Goal: Information Seeking & Learning: Learn about a topic

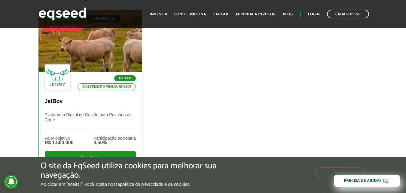
scroll to position [241, 0]
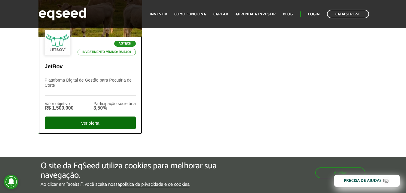
click at [101, 122] on div "Ver oferta" at bounding box center [90, 122] width 91 height 13
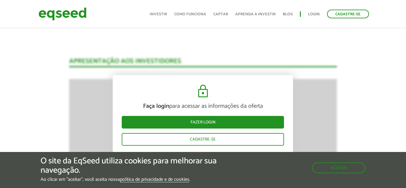
scroll to position [797, 0]
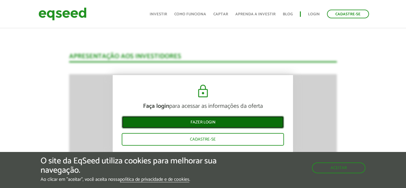
click at [204, 123] on link "Fazer login" at bounding box center [203, 122] width 162 height 13
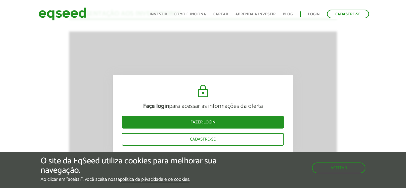
scroll to position [830, 0]
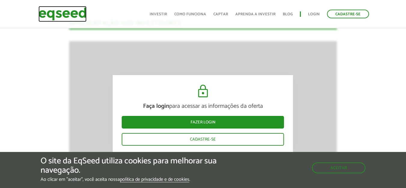
click at [67, 14] on img at bounding box center [62, 14] width 48 height 16
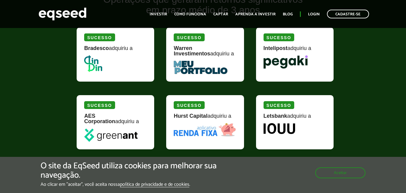
scroll to position [692, 0]
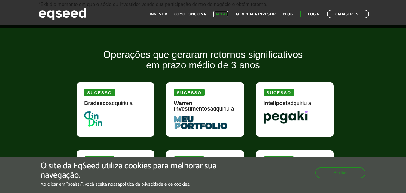
click at [223, 14] on link "Captar" at bounding box center [221, 14] width 15 height 4
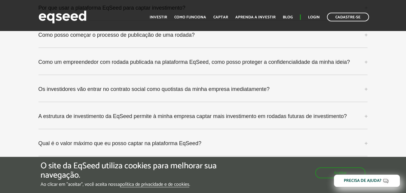
scroll to position [1629, 0]
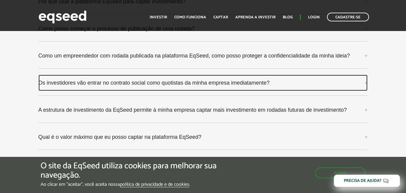
click at [367, 75] on link "Os investidores vão entrar no contrato social como quotistas da minha empresa i…" at bounding box center [203, 83] width 330 height 16
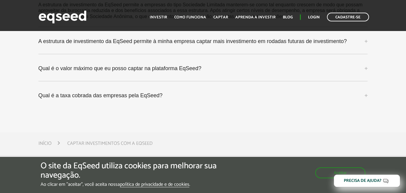
scroll to position [1719, 0]
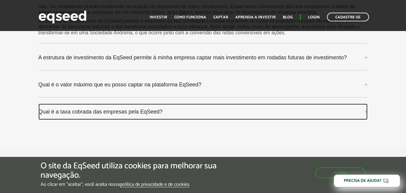
click at [365, 105] on link "Qual é a taxa cobrada das empresas pela EqSeed?" at bounding box center [203, 111] width 330 height 16
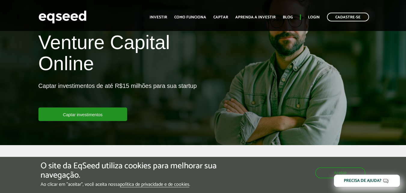
scroll to position [0, 0]
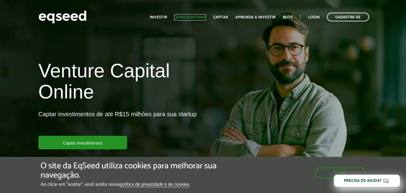
click at [190, 15] on link "Como funciona" at bounding box center [190, 17] width 32 height 4
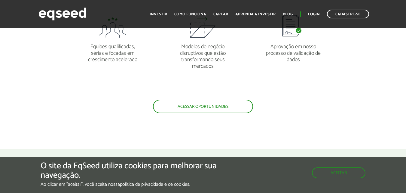
scroll to position [601, 0]
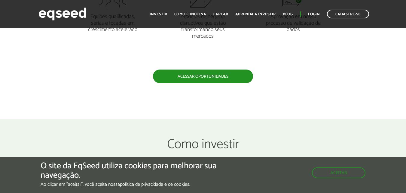
click at [217, 79] on link "Acessar oportunidades" at bounding box center [203, 76] width 100 height 14
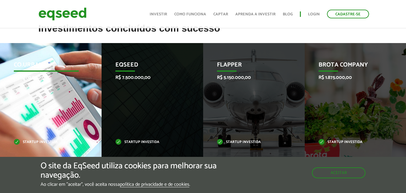
scroll to position [241, 0]
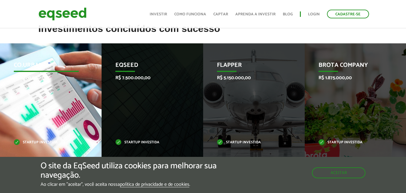
click at [45, 141] on p "Startup investida" at bounding box center [46, 142] width 65 height 3
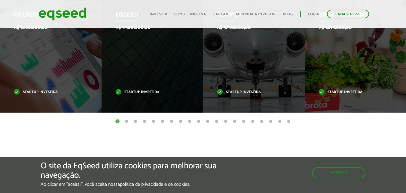
scroll to position [331, 0]
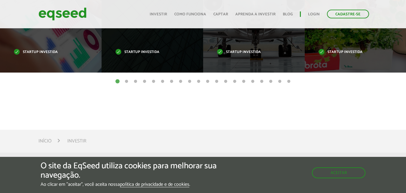
click at [127, 80] on button "2" at bounding box center [127, 81] width 6 height 6
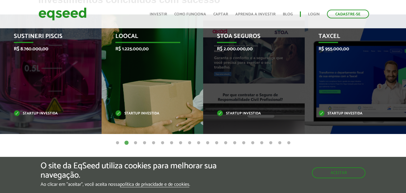
scroll to position [271, 0]
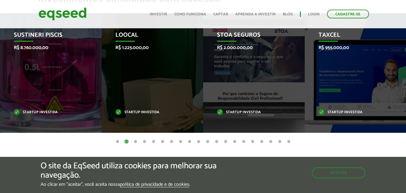
click at [136, 140] on button "3" at bounding box center [136, 142] width 6 height 6
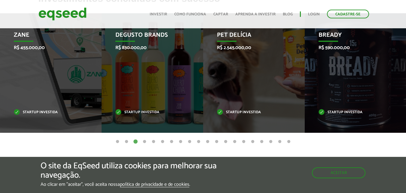
click at [144, 140] on button "4" at bounding box center [145, 142] width 6 height 6
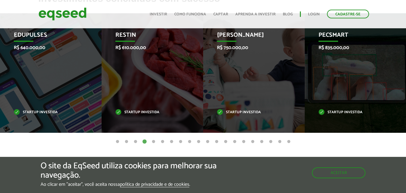
click at [154, 140] on button "5" at bounding box center [154, 142] width 6 height 6
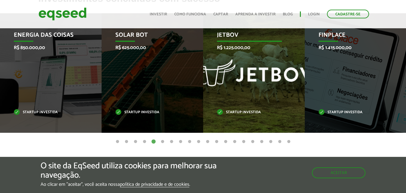
click at [234, 70] on div "JetBov R$ 1.225.000,00 Startup investida" at bounding box center [249, 72] width 93 height 119
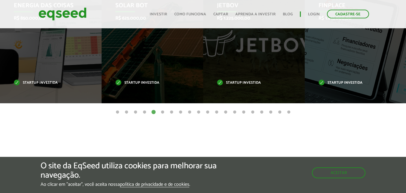
scroll to position [301, 0]
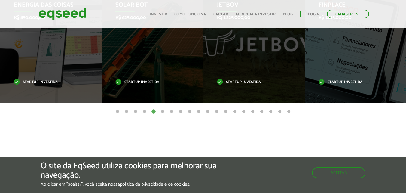
click at [163, 110] on button "6" at bounding box center [163, 112] width 6 height 6
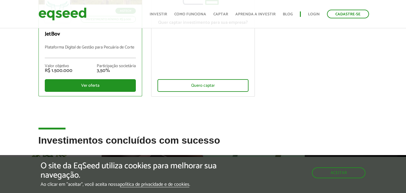
scroll to position [120, 0]
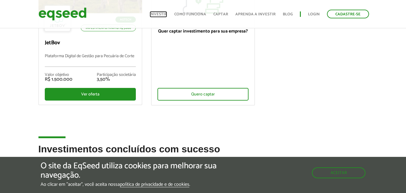
click at [159, 13] on link "Investir" at bounding box center [158, 14] width 17 height 4
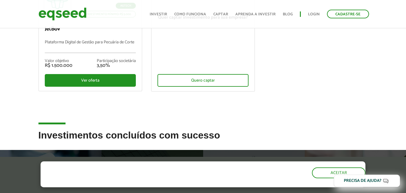
scroll to position [120, 0]
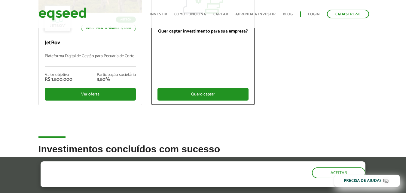
click at [186, 89] on div "Quero captar" at bounding box center [203, 94] width 91 height 13
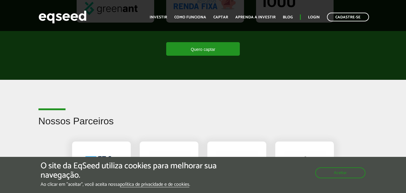
scroll to position [842, 0]
